Goal: Check status: Check status

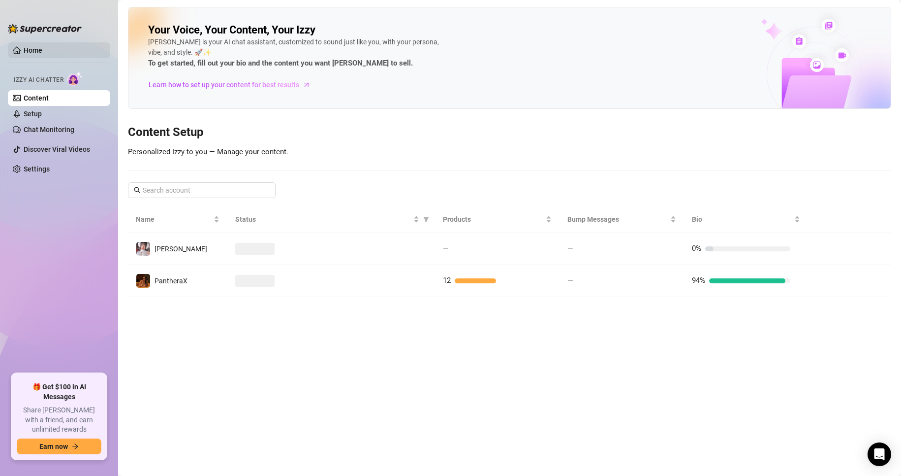
click at [34, 52] on link "Home" at bounding box center [33, 50] width 19 height 8
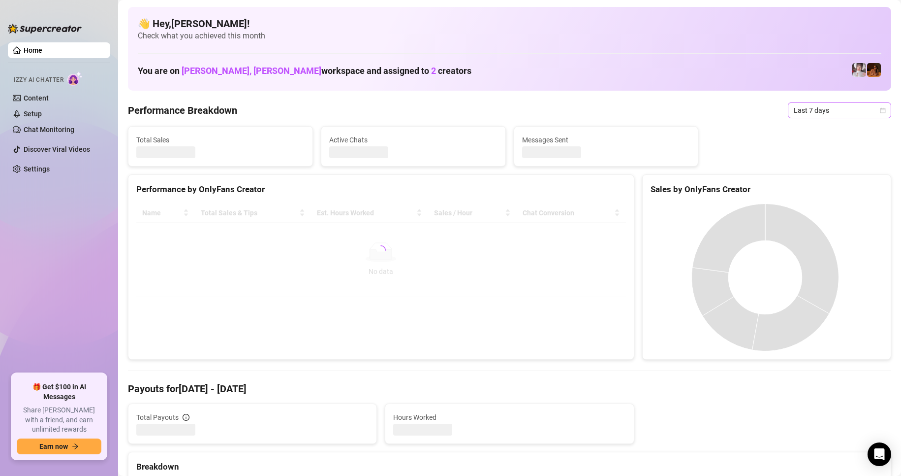
click at [881, 110] on icon "calendar" at bounding box center [883, 109] width 5 height 5
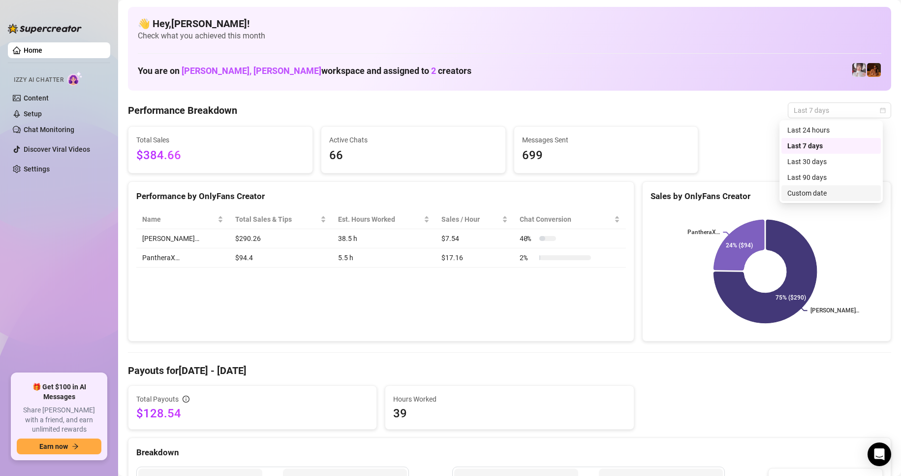
click at [803, 194] on div "Custom date" at bounding box center [832, 193] width 88 height 11
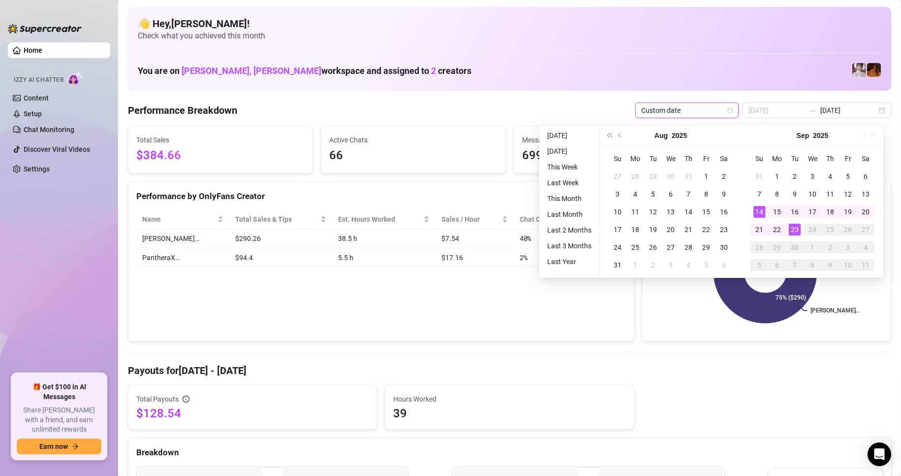
type input "[DATE]"
click at [757, 213] on div "14" at bounding box center [760, 212] width 12 height 12
click at [793, 227] on div "23" at bounding box center [795, 230] width 12 height 12
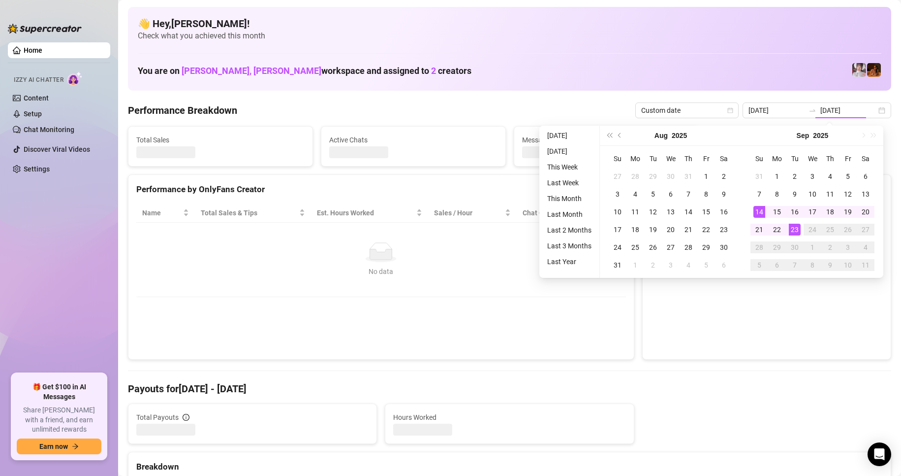
type input "[DATE]"
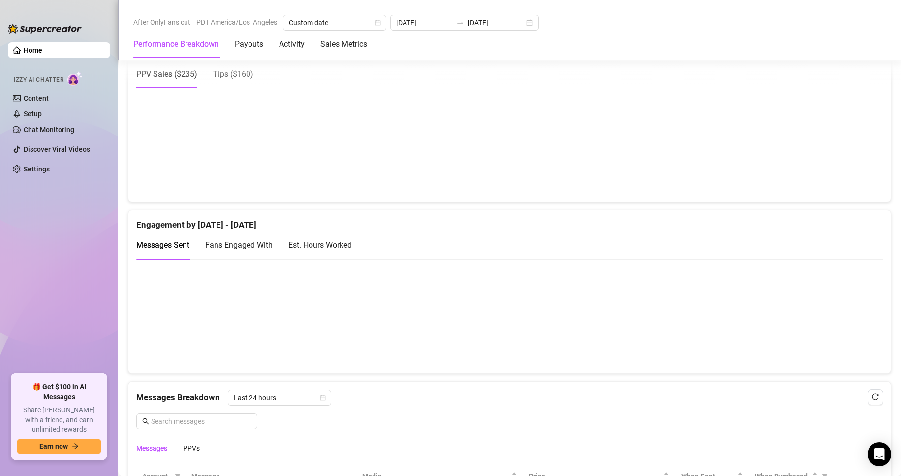
scroll to position [528, 0]
click at [234, 78] on div "Tips ( $160 )" at bounding box center [233, 73] width 40 height 12
